Goal: Task Accomplishment & Management: Use online tool/utility

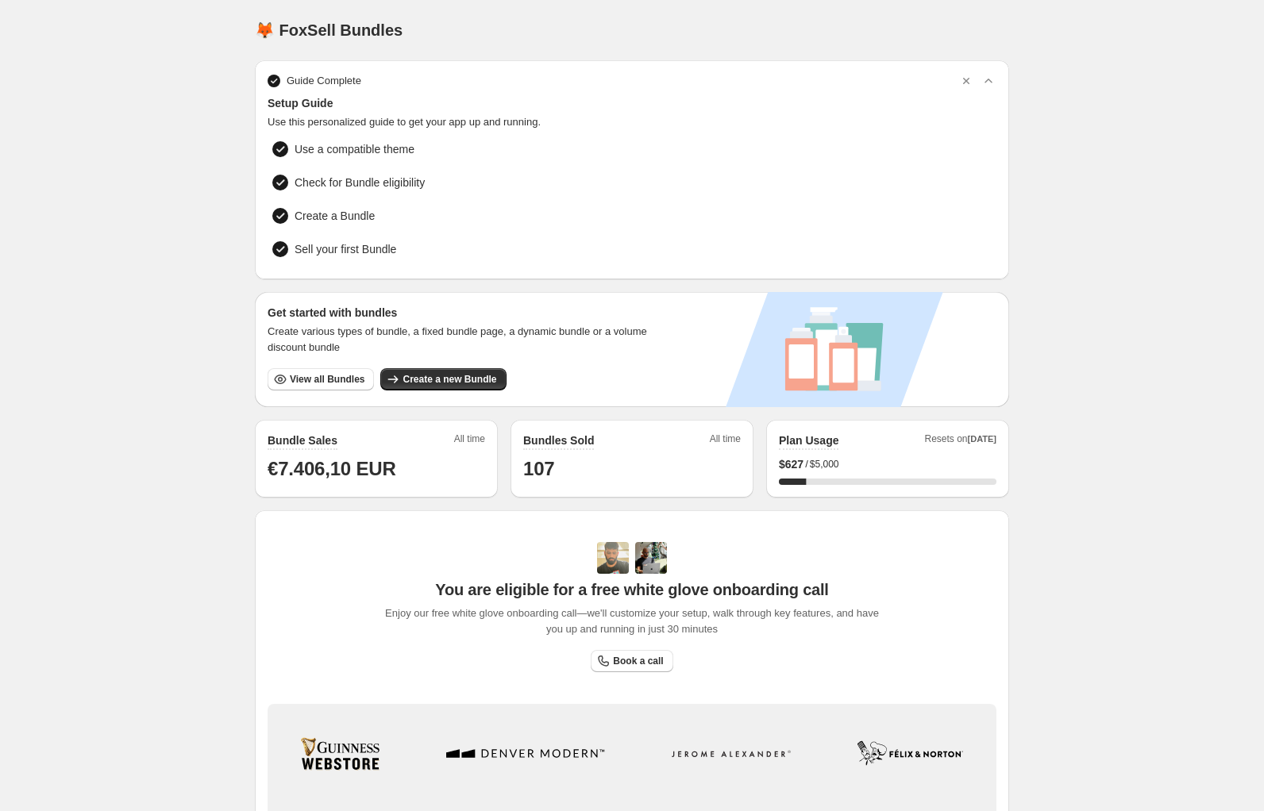
scroll to position [191, 0]
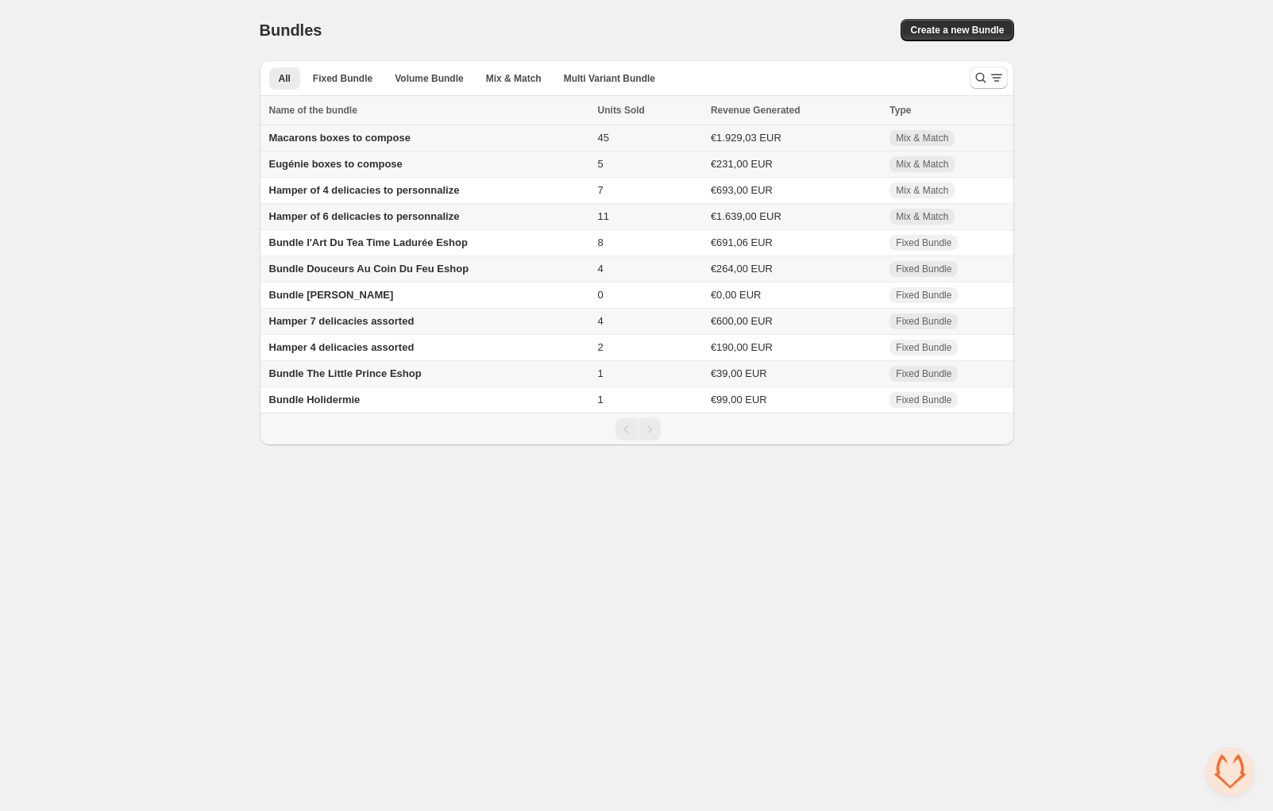
click at [315, 141] on span "Macarons boxes to compose" at bounding box center [339, 138] width 141 height 12
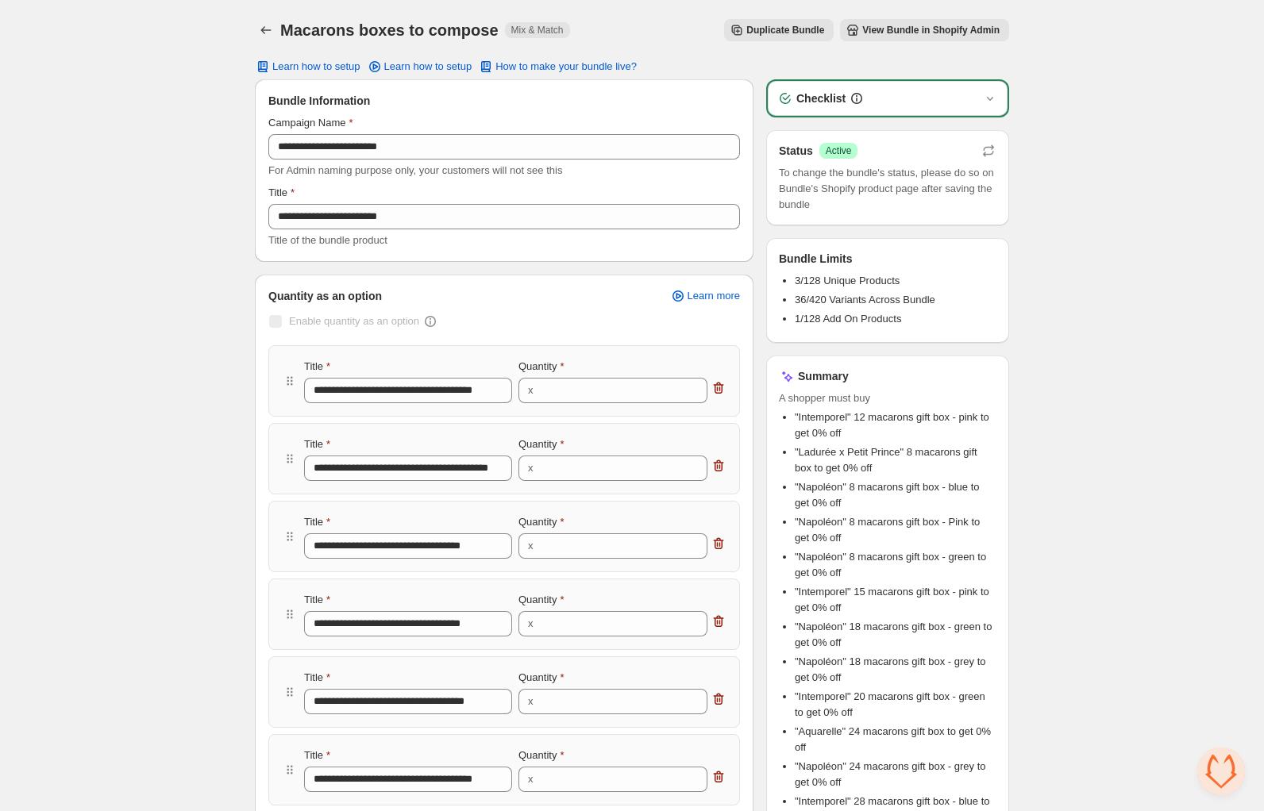
click at [992, 31] on span "View Bundle in Shopify Admin" at bounding box center [930, 30] width 137 height 13
